Goal: Navigation & Orientation: Find specific page/section

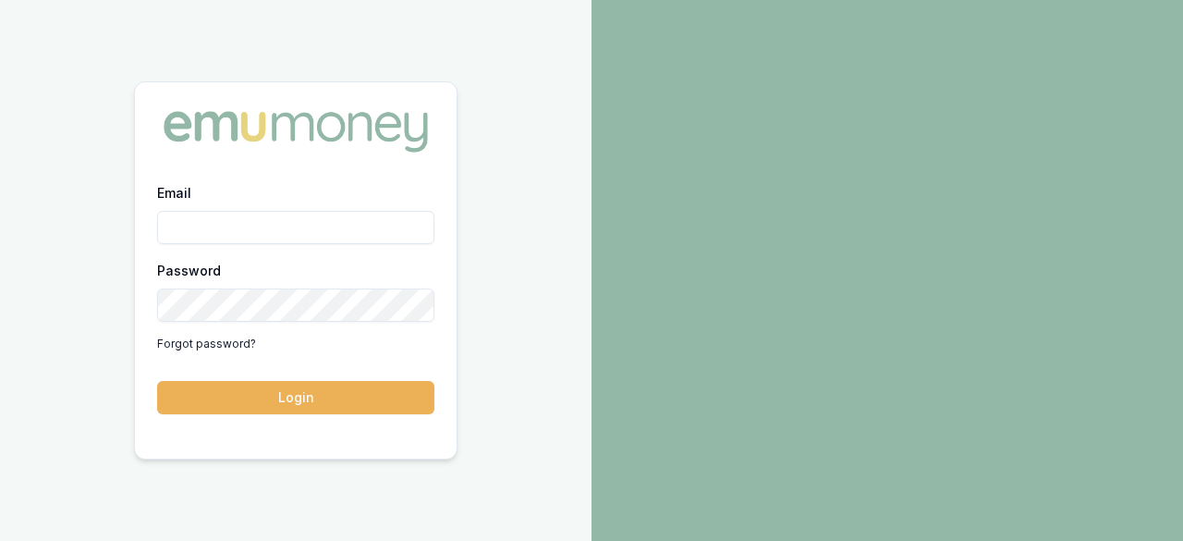
click at [320, 251] on div "Email Password Forgot password?" at bounding box center [295, 269] width 277 height 177
click at [319, 221] on input "Email" at bounding box center [295, 227] width 277 height 33
type input "ray.guan@emumoney.com.au"
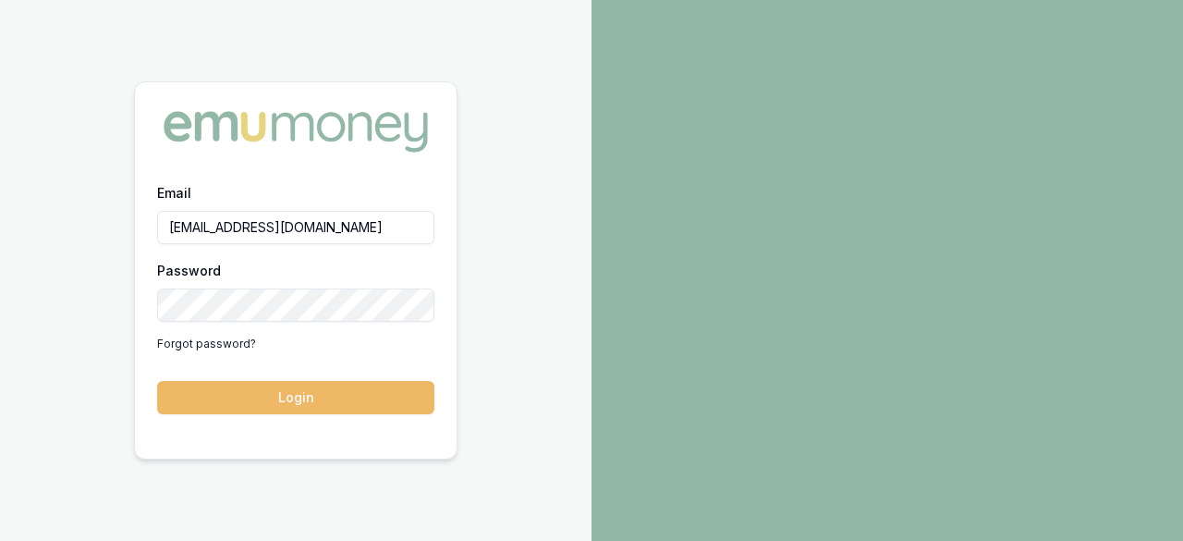
click at [296, 393] on button "Login" at bounding box center [295, 397] width 277 height 33
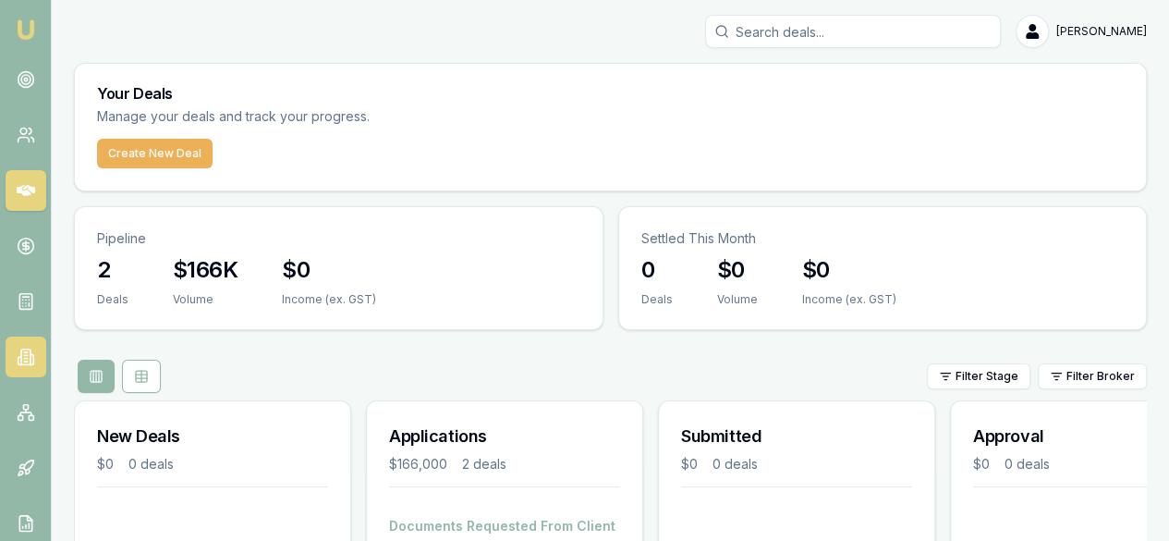
click at [27, 362] on icon at bounding box center [26, 357] width 18 height 18
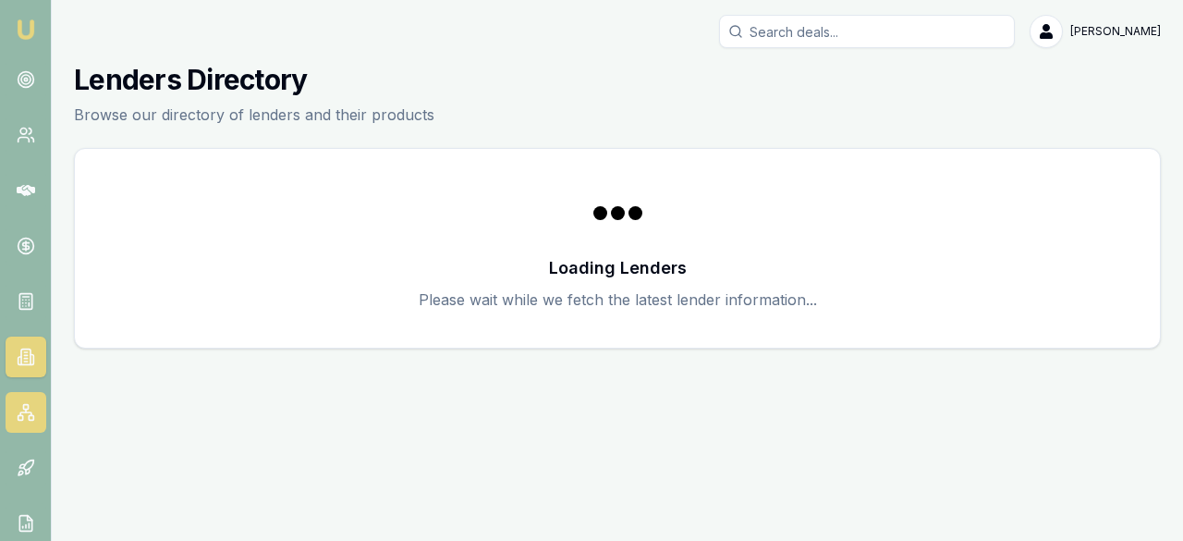
click at [28, 399] on link at bounding box center [26, 412] width 41 height 41
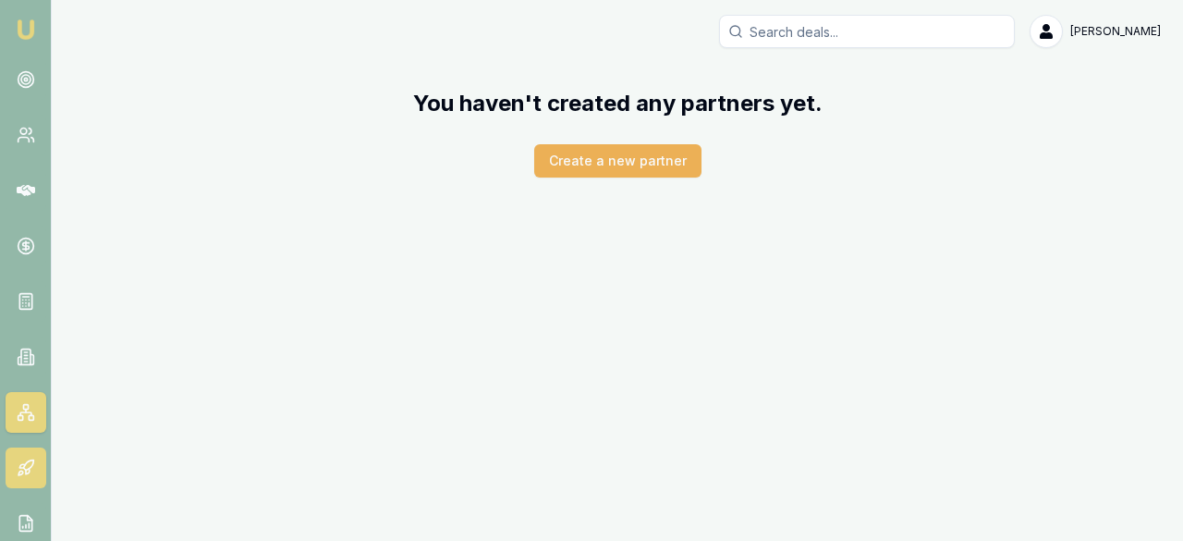
click at [33, 471] on icon at bounding box center [26, 468] width 18 height 18
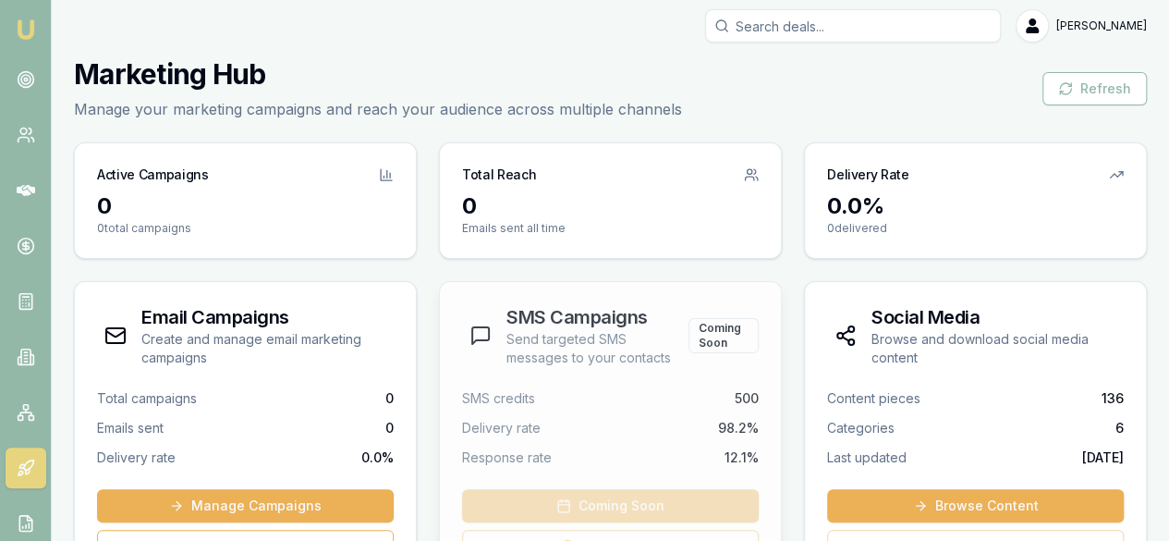
scroll to position [277, 0]
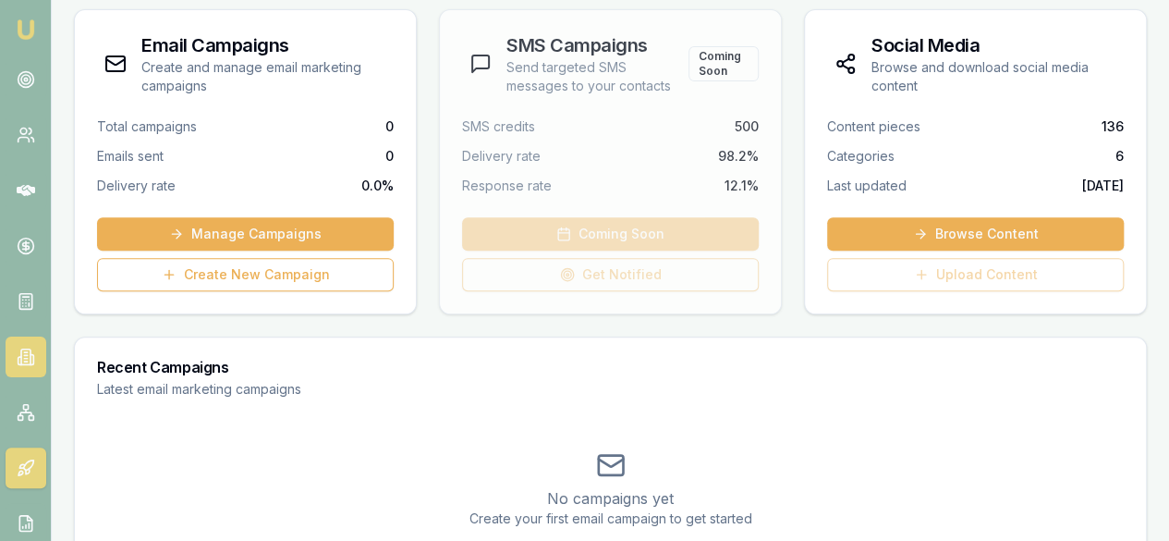
click at [17, 361] on icon at bounding box center [26, 357] width 18 height 18
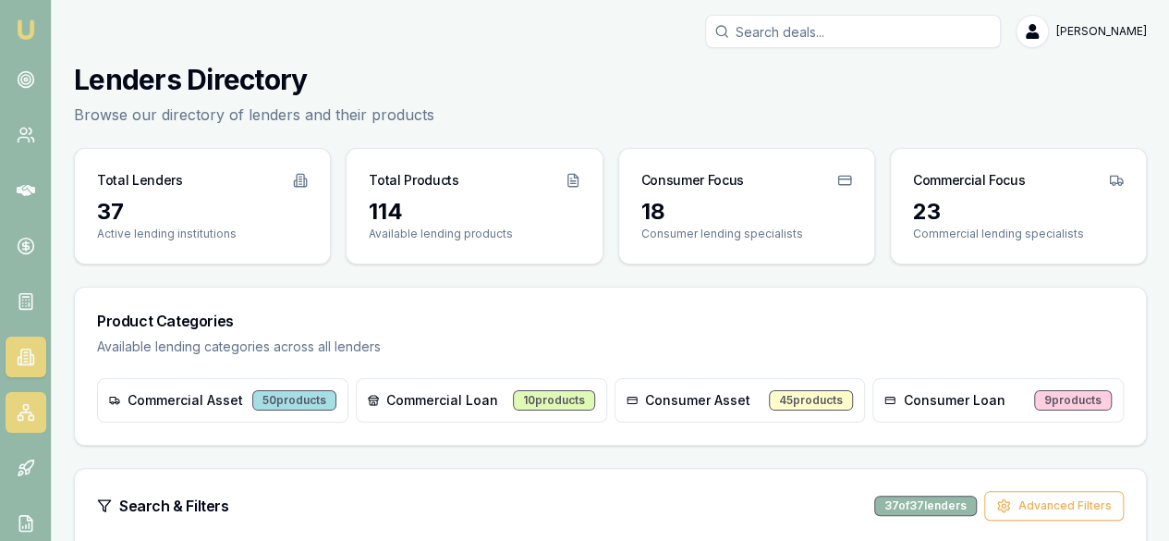
click at [31, 409] on icon at bounding box center [26, 412] width 18 height 18
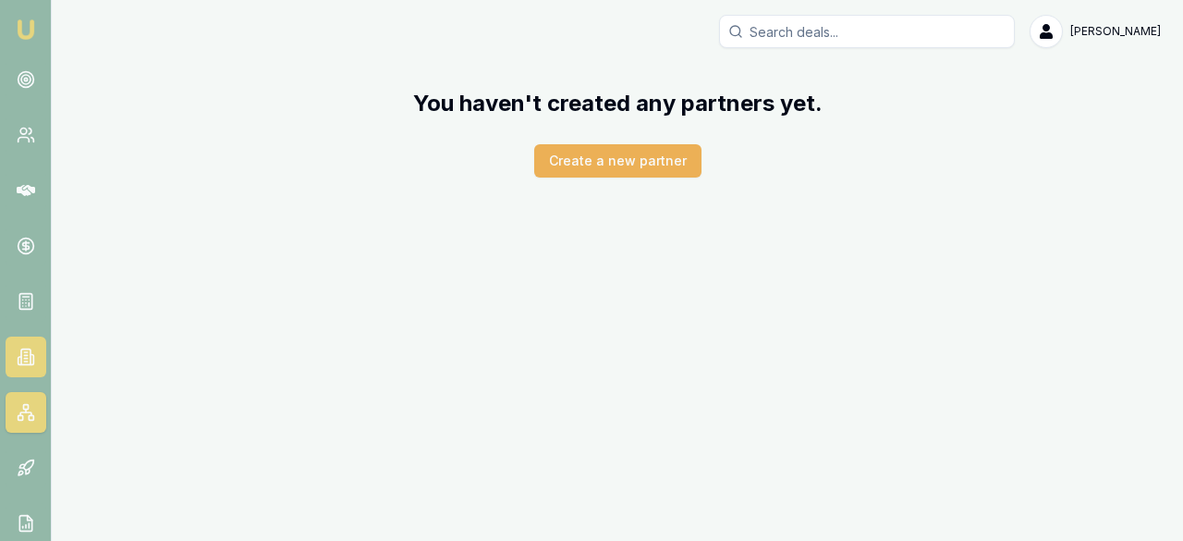
click at [33, 358] on icon at bounding box center [32, 360] width 3 height 10
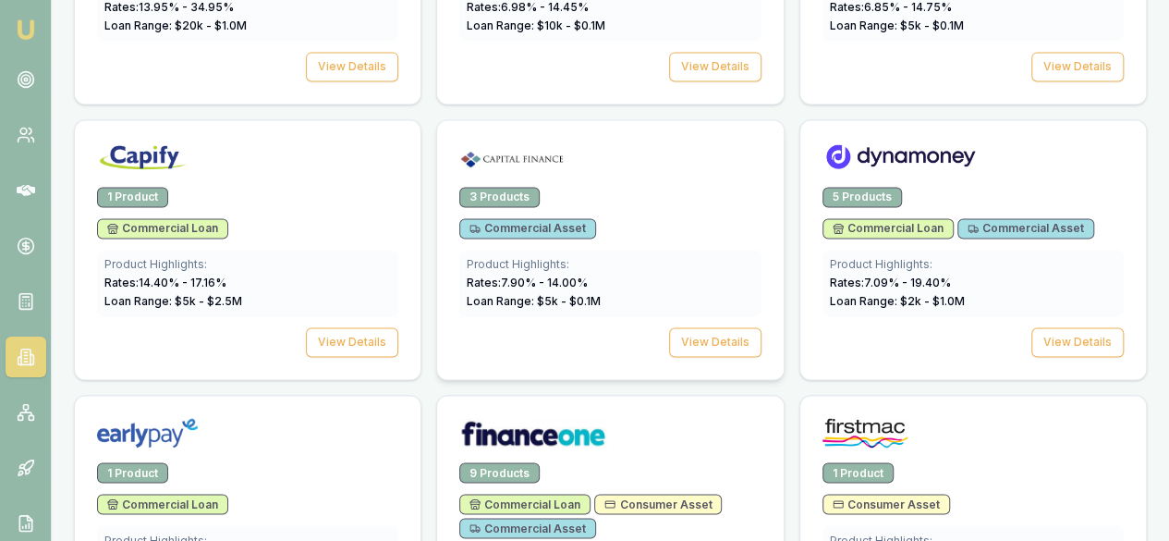
scroll to position [1387, 0]
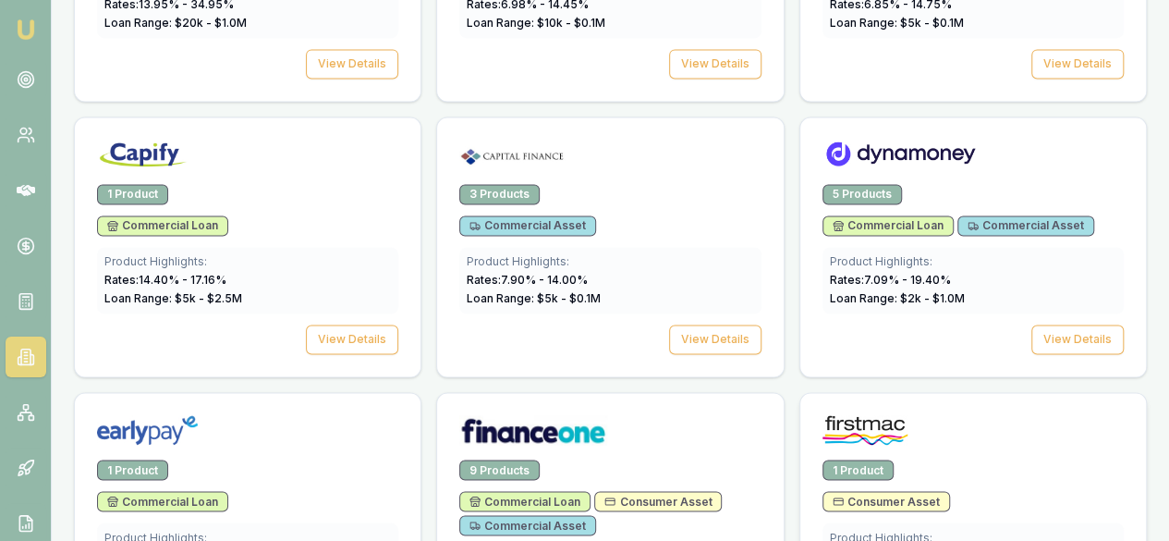
click at [823, 491] on div "Consumer Asset" at bounding box center [973, 501] width 301 height 20
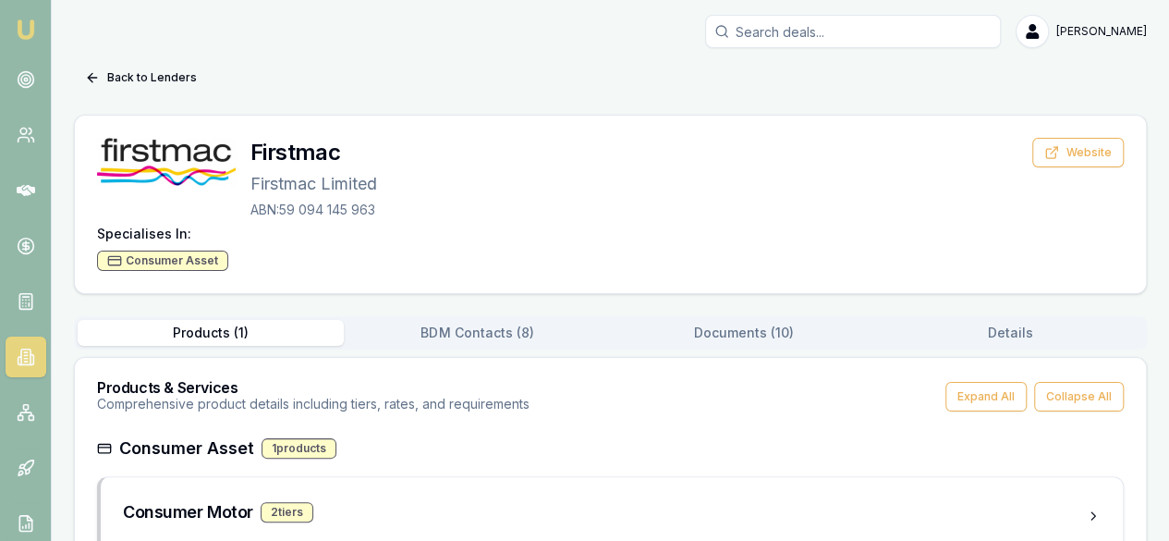
scroll to position [50, 0]
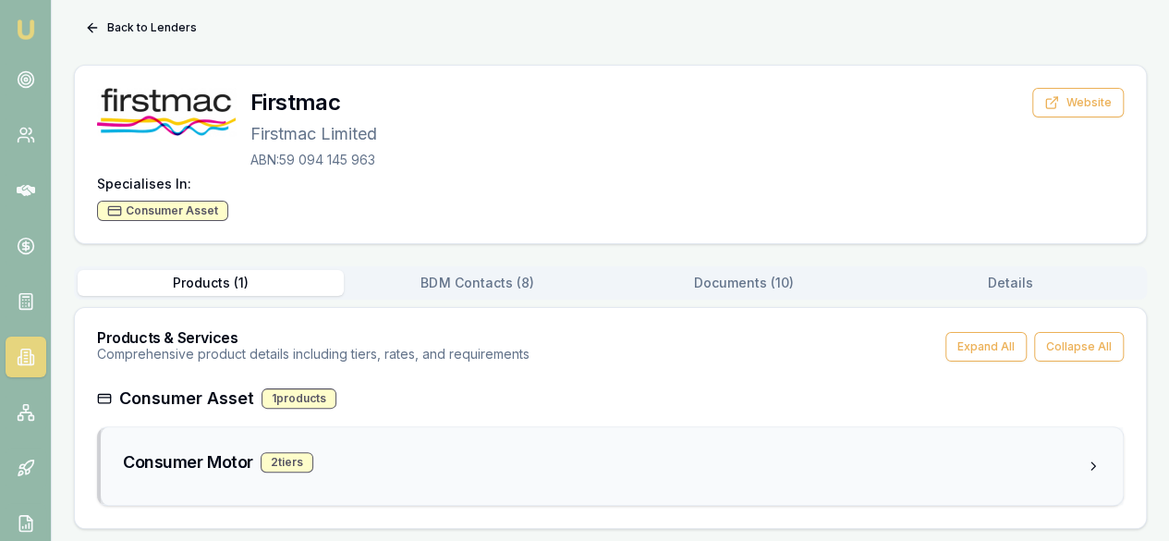
click at [431, 446] on div "Consumer Motor 2 tier s" at bounding box center [612, 466] width 1022 height 78
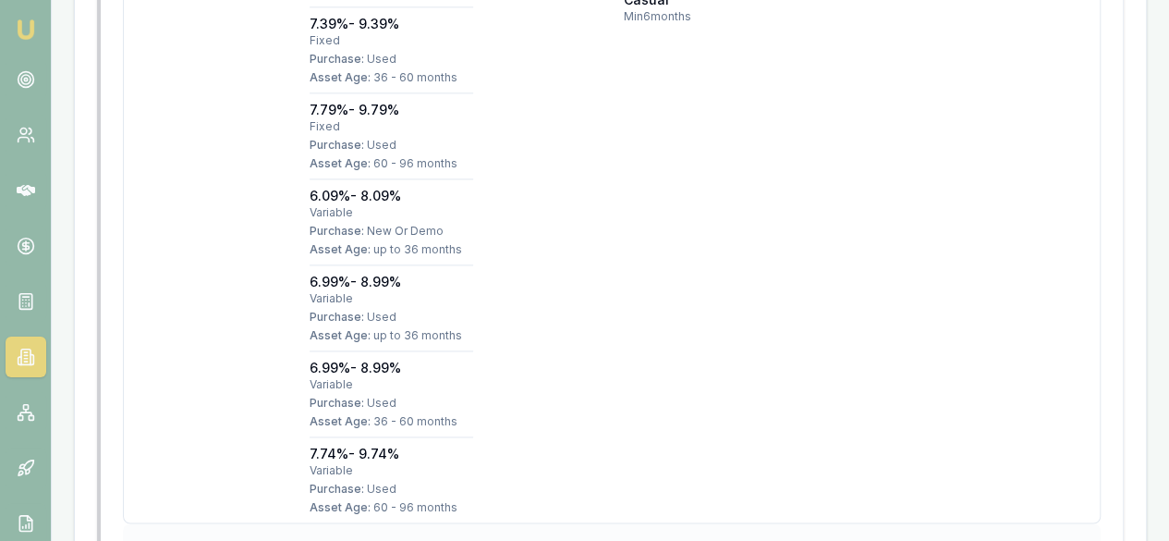
scroll to position [1366, 0]
